Goal: Task Accomplishment & Management: Manage account settings

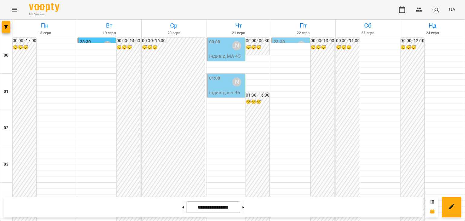
scroll to position [564, 0]
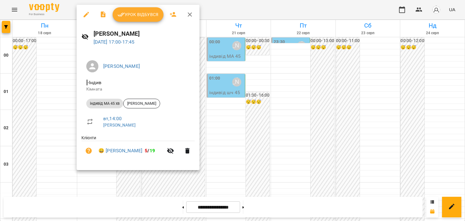
click at [143, 14] on span "Урок відбувся" at bounding box center [138, 14] width 41 height 7
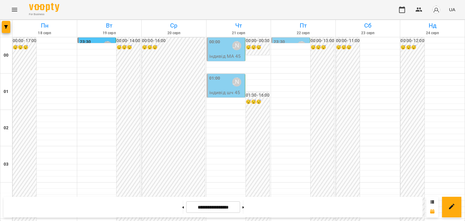
scroll to position [576, 0]
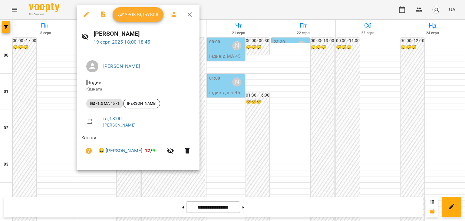
click at [145, 14] on span "Урок відбувся" at bounding box center [138, 14] width 41 height 7
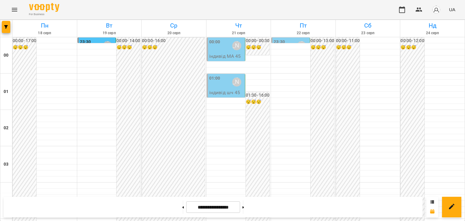
scroll to position [636, 0]
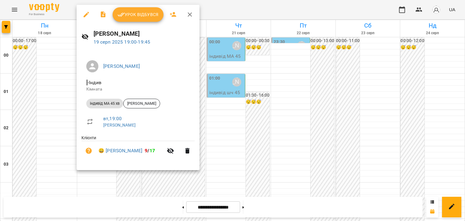
click at [136, 11] on span "Урок відбувся" at bounding box center [138, 14] width 41 height 7
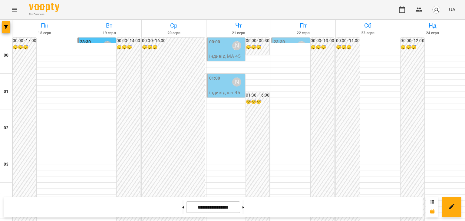
scroll to position [595, 0]
